Goal: Task Accomplishment & Management: Use online tool/utility

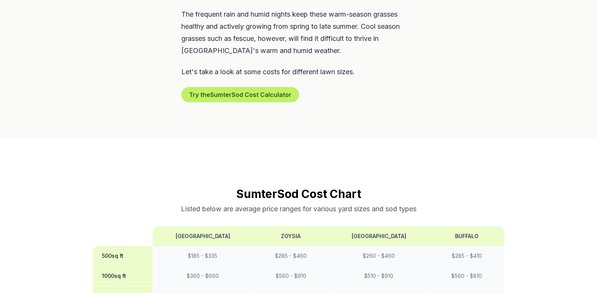
scroll to position [567, 0]
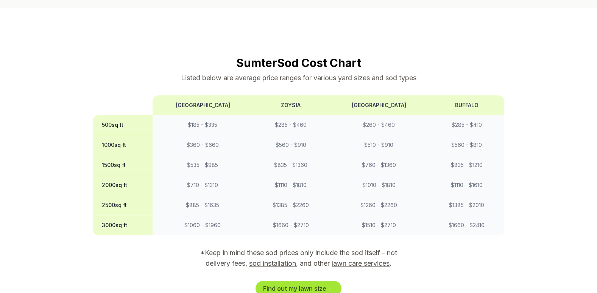
click at [337, 282] on div "Find out my lawn size →" at bounding box center [299, 288] width 412 height 15
click at [336, 282] on link "Find out my lawn size →" at bounding box center [298, 288] width 86 height 15
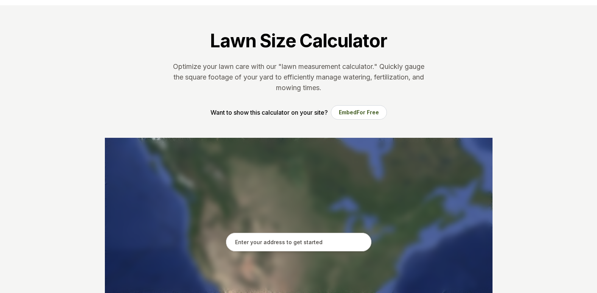
scroll to position [38, 0]
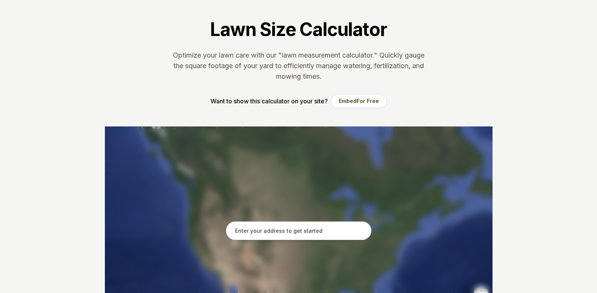
click at [311, 232] on input "text" at bounding box center [298, 230] width 145 height 19
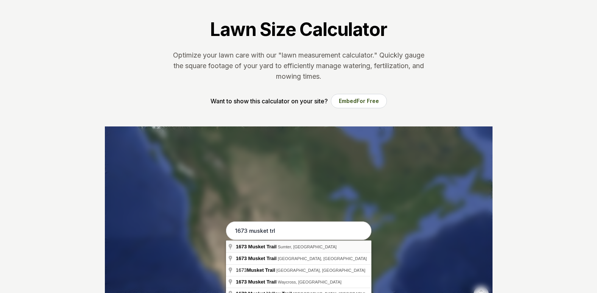
type input "1673 Musket Trail, [GEOGRAPHIC_DATA], [GEOGRAPHIC_DATA]"
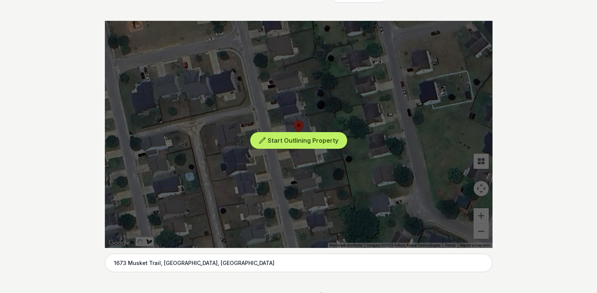
scroll to position [151, 0]
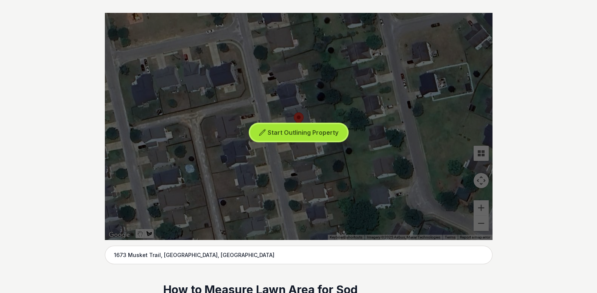
click at [318, 135] on span "Start Outlining Property" at bounding box center [302, 133] width 71 height 8
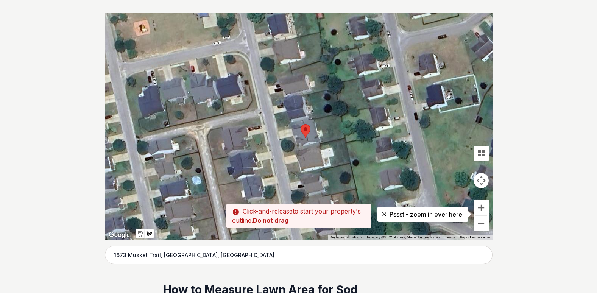
drag, startPoint x: 273, startPoint y: 127, endPoint x: 280, endPoint y: 140, distance: 14.4
click at [280, 140] on div at bounding box center [298, 126] width 387 height 227
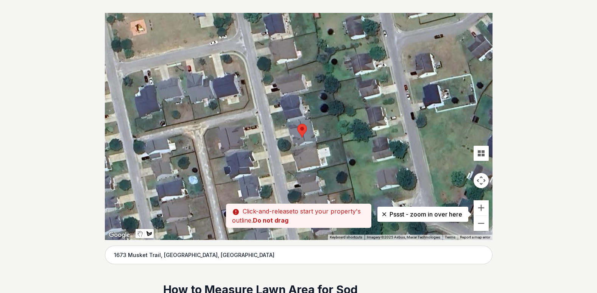
drag, startPoint x: 291, startPoint y: 146, endPoint x: 287, endPoint y: 145, distance: 4.2
click at [287, 145] on div at bounding box center [298, 126] width 387 height 227
click at [276, 139] on div at bounding box center [298, 126] width 387 height 227
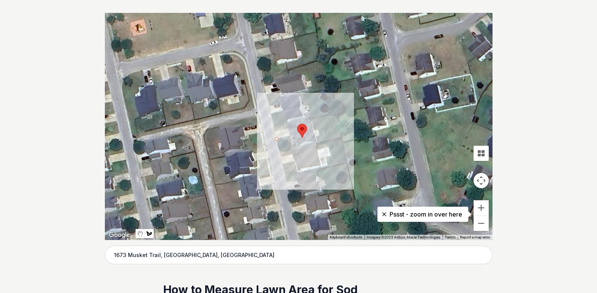
click at [279, 151] on div at bounding box center [298, 126] width 387 height 227
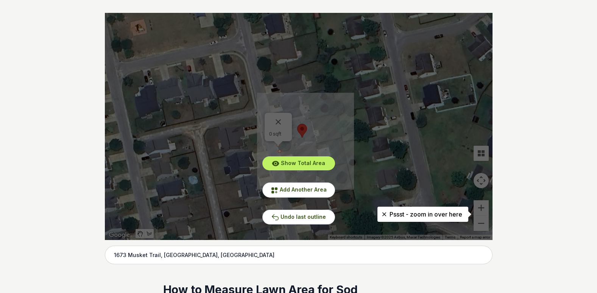
click at [279, 127] on div "Show Total Area Add Another Area Undo last outline" at bounding box center [298, 126] width 387 height 227
click at [310, 212] on button "Undo last outline" at bounding box center [298, 217] width 73 height 15
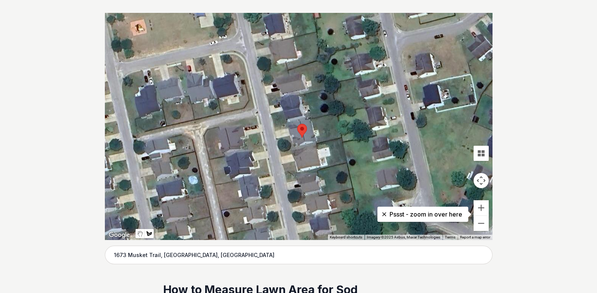
click at [316, 143] on div at bounding box center [298, 126] width 387 height 227
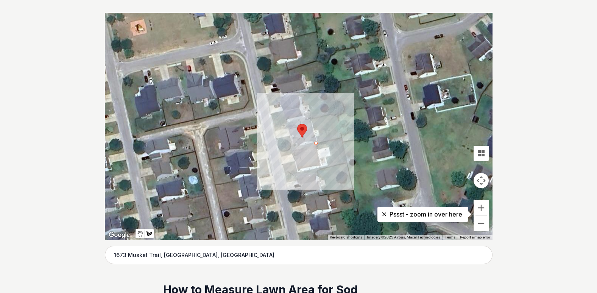
click at [279, 152] on div at bounding box center [298, 126] width 387 height 227
click at [276, 138] on div at bounding box center [298, 126] width 387 height 227
click at [289, 135] on div at bounding box center [298, 126] width 387 height 227
click at [293, 148] on div at bounding box center [298, 126] width 387 height 227
click at [292, 147] on div at bounding box center [298, 126] width 387 height 227
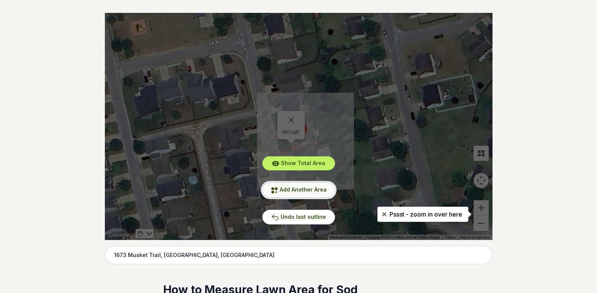
click at [301, 188] on span "Add Another Area" at bounding box center [303, 189] width 47 height 6
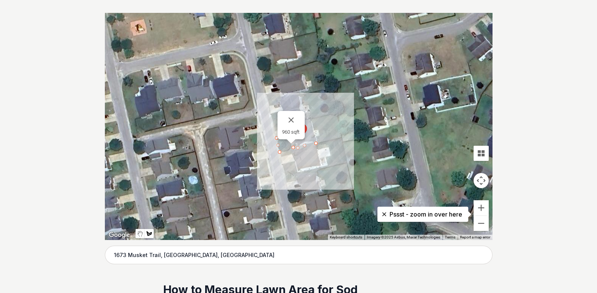
click at [274, 127] on div at bounding box center [298, 126] width 387 height 227
click at [275, 131] on div at bounding box center [298, 126] width 387 height 227
click at [292, 118] on button "Close" at bounding box center [291, 120] width 18 height 18
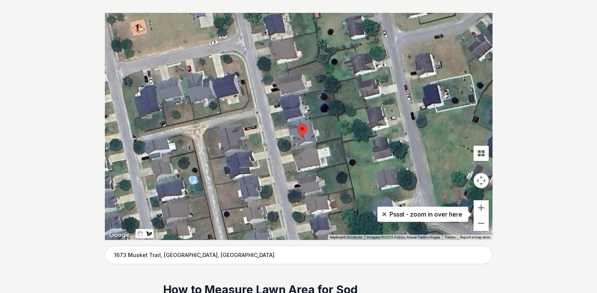
click at [272, 126] on div at bounding box center [298, 126] width 387 height 227
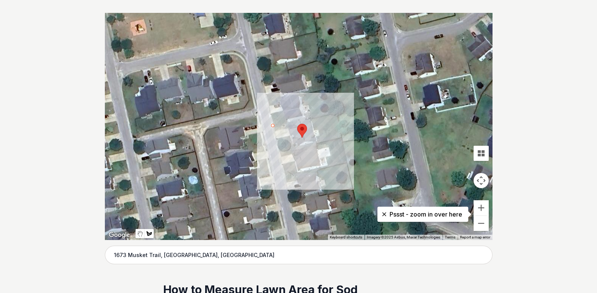
click at [275, 131] on div at bounding box center [298, 126] width 387 height 227
click at [309, 122] on div at bounding box center [298, 126] width 387 height 227
click at [308, 119] on div at bounding box center [298, 126] width 387 height 227
click at [273, 126] on div at bounding box center [298, 126] width 387 height 227
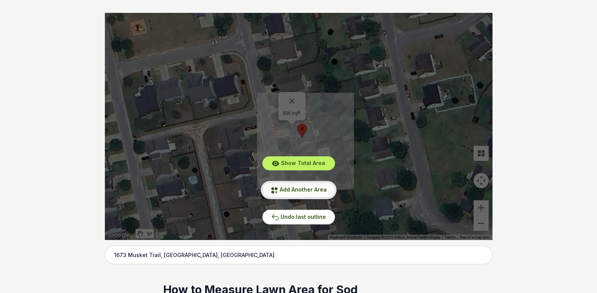
click at [301, 191] on span "Add Another Area" at bounding box center [303, 189] width 47 height 6
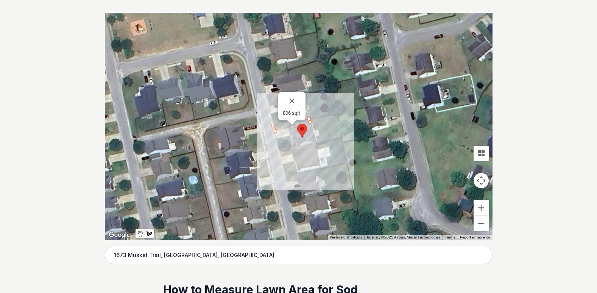
click at [276, 140] on div at bounding box center [298, 126] width 387 height 227
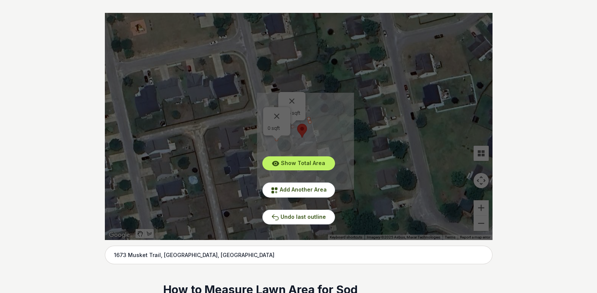
click at [276, 115] on div "Show Total Area Add Another Area Undo last outline" at bounding box center [298, 126] width 387 height 227
click at [306, 219] on button "Undo last outline" at bounding box center [298, 217] width 73 height 15
click at [314, 188] on span "Add Another Area" at bounding box center [303, 189] width 47 height 6
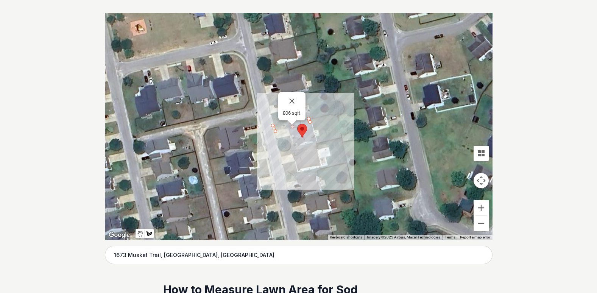
drag, startPoint x: 316, startPoint y: 141, endPoint x: 304, endPoint y: 141, distance: 12.5
click at [315, 141] on div at bounding box center [298, 126] width 387 height 227
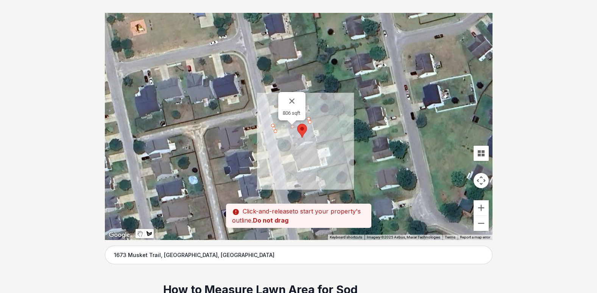
click at [316, 143] on div at bounding box center [298, 126] width 387 height 227
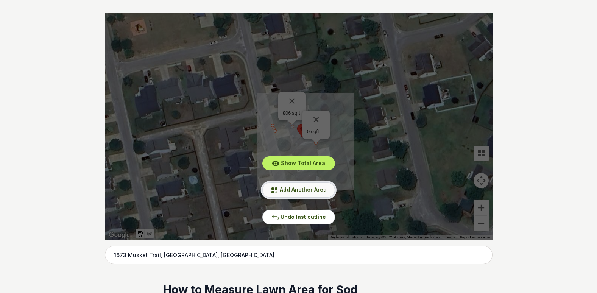
click at [303, 191] on span "Add Another Area" at bounding box center [303, 189] width 47 height 6
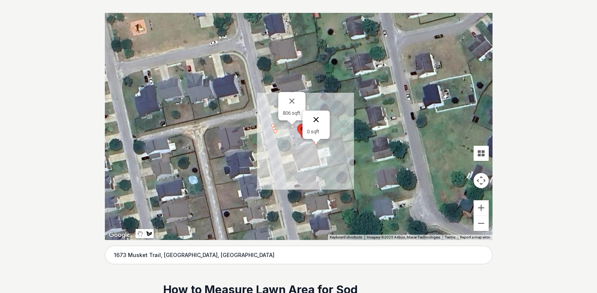
click at [316, 120] on button "Close" at bounding box center [316, 119] width 18 height 18
click at [315, 143] on div at bounding box center [298, 126] width 387 height 227
click at [279, 152] on div at bounding box center [298, 126] width 387 height 227
click at [276, 139] on div at bounding box center [298, 126] width 387 height 227
click at [289, 136] on div at bounding box center [298, 126] width 387 height 227
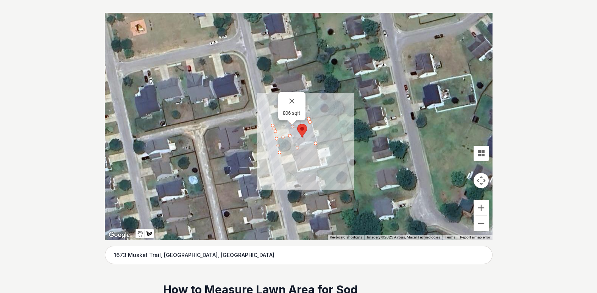
click at [293, 149] on div at bounding box center [298, 126] width 387 height 227
click at [292, 149] on div at bounding box center [298, 126] width 387 height 227
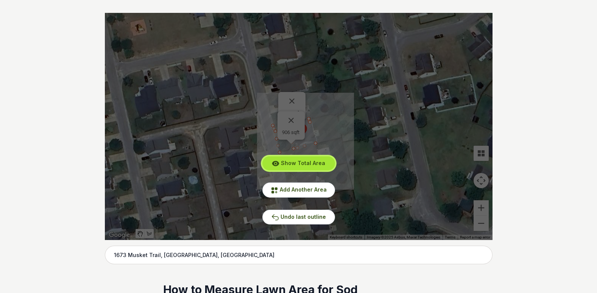
click at [299, 161] on span "Show Total Area" at bounding box center [303, 163] width 44 height 6
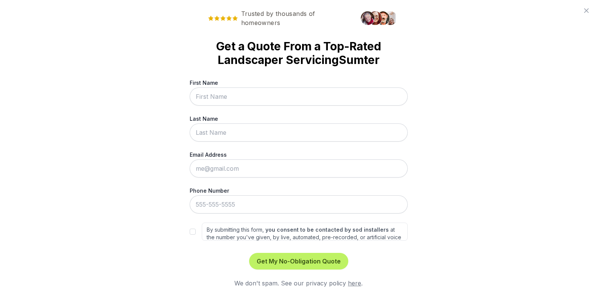
scroll to position [0, 0]
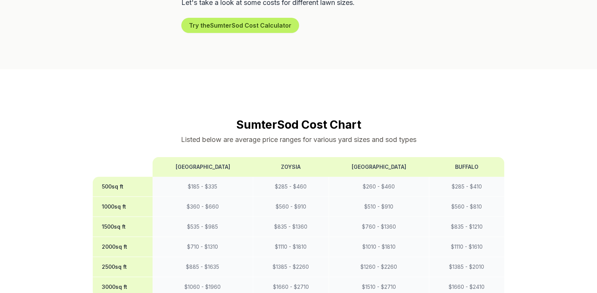
scroll to position [530, 0]
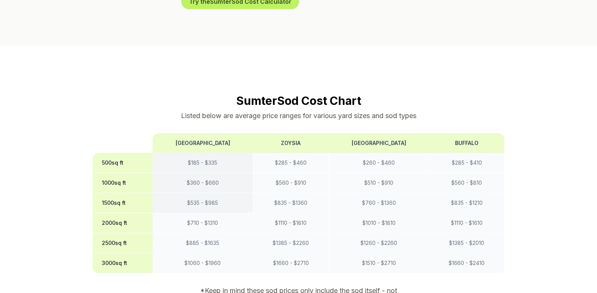
click at [191, 193] on td "$ 535 - $ 985" at bounding box center [202, 203] width 100 height 20
click at [222, 193] on td "$ 535 - $ 985" at bounding box center [202, 203] width 100 height 20
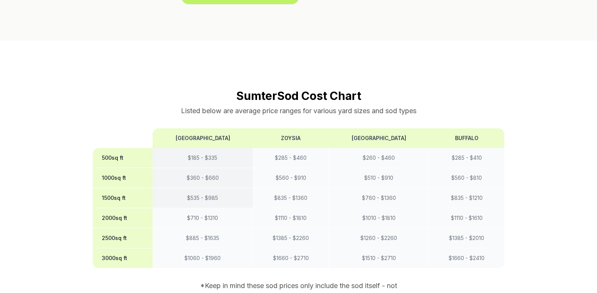
scroll to position [567, 0]
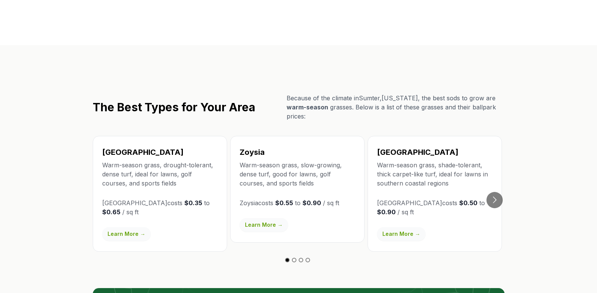
scroll to position [1173, 0]
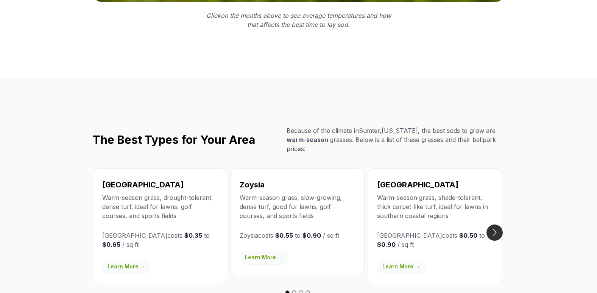
click at [498, 224] on button "Go to next slide" at bounding box center [494, 232] width 16 height 16
